Goal: Transaction & Acquisition: Subscribe to service/newsletter

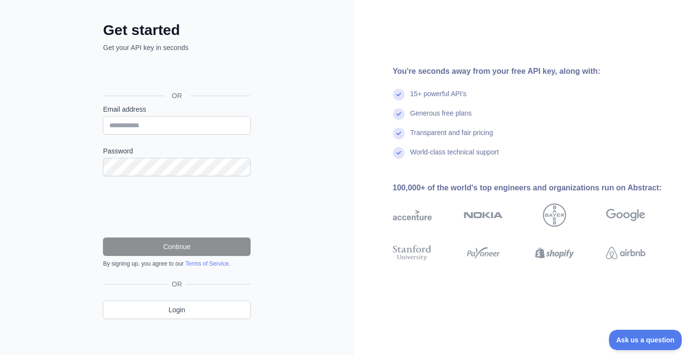
scroll to position [43, 0]
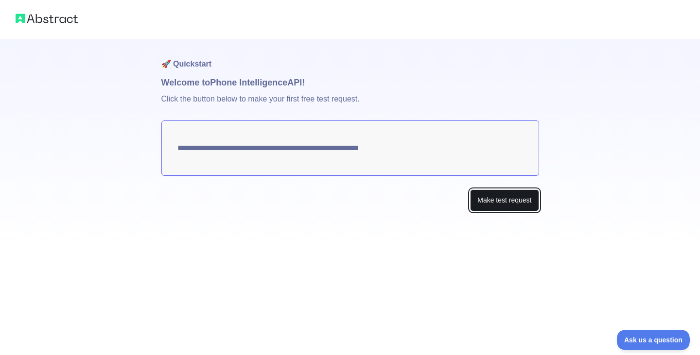
click at [517, 200] on button "Make test request" at bounding box center [504, 200] width 69 height 22
